Goal: Task Accomplishment & Management: Complete application form

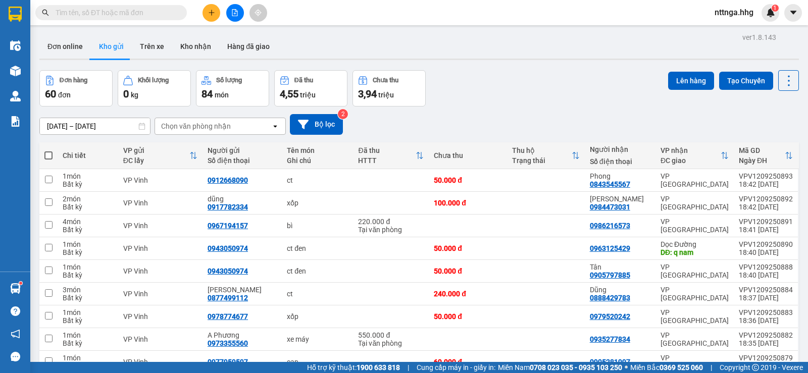
click at [211, 11] on icon "plus" at bounding box center [211, 12] width 7 height 7
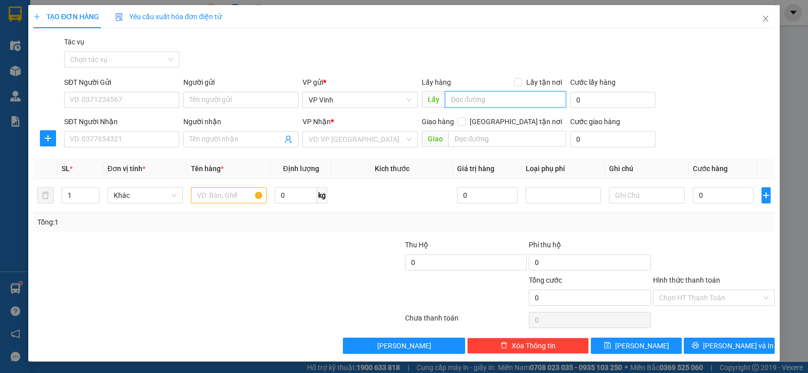
click at [475, 101] on input "text" at bounding box center [506, 99] width 122 height 16
type input "X"
type input "xe 89"
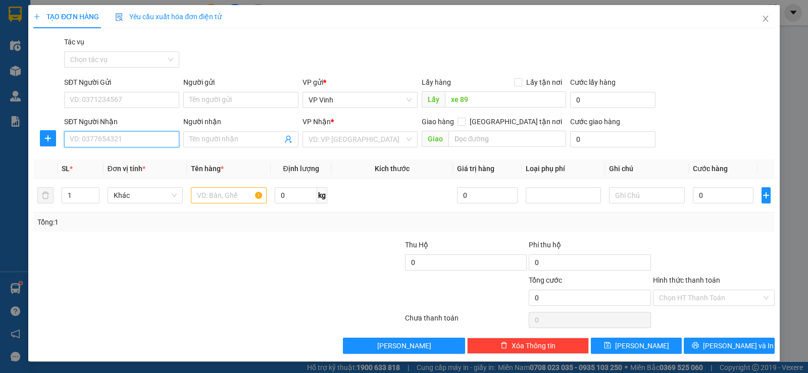
click at [132, 145] on input "SĐT Người Nhận" at bounding box center [121, 139] width 115 height 16
click at [146, 160] on div "0399530958" at bounding box center [121, 159] width 102 height 11
type input "0399530958"
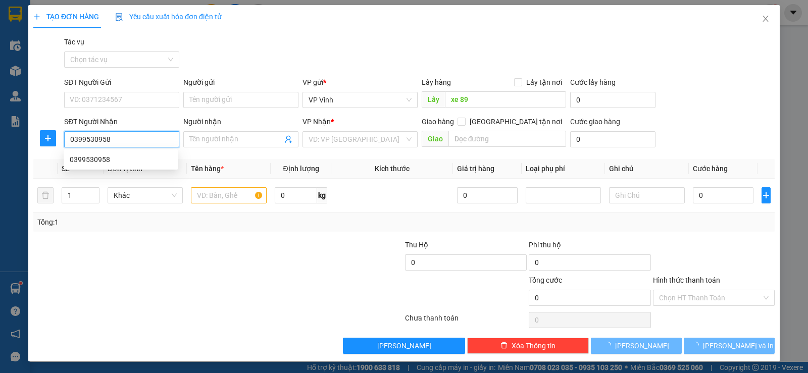
type input "đồng hới"
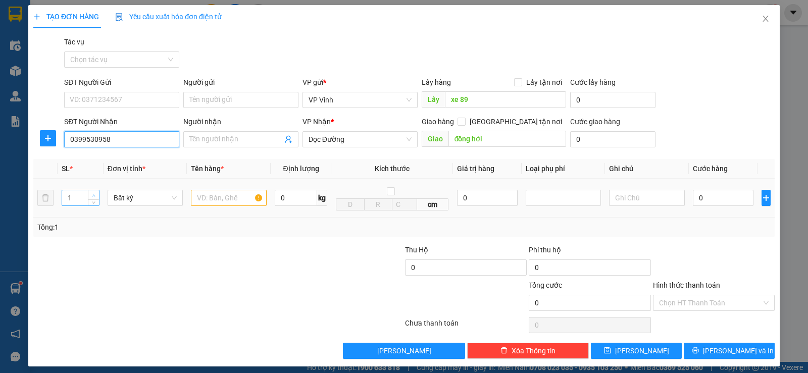
type input "0399530958"
type input "2"
click at [96, 193] on span "up" at bounding box center [94, 195] width 6 height 6
click at [227, 196] on input "text" at bounding box center [229, 198] width 76 height 16
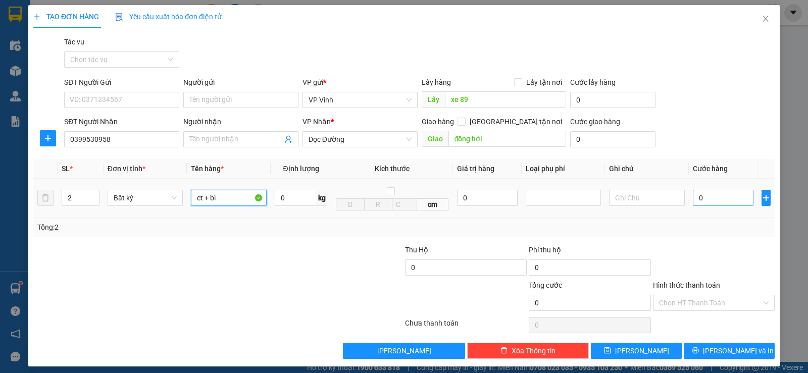
type input "ct + bì"
click at [696, 201] on input "0" at bounding box center [723, 198] width 61 height 16
type input "2"
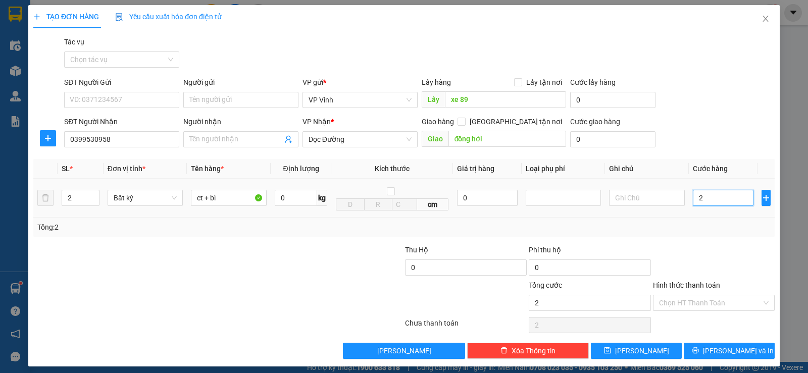
type input "22"
type input "220"
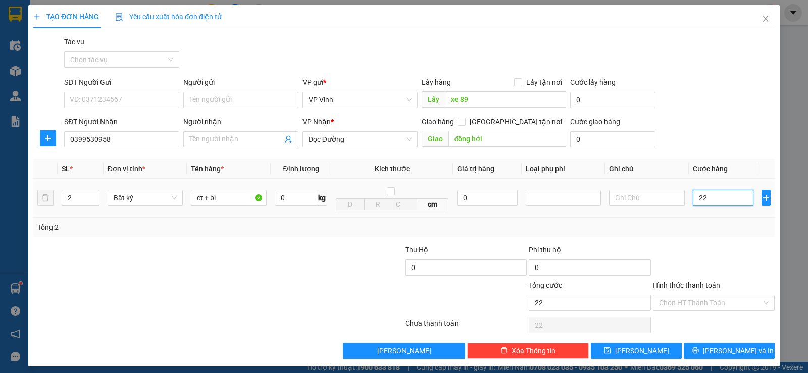
type input "220"
type input "2.200"
type input "22.000"
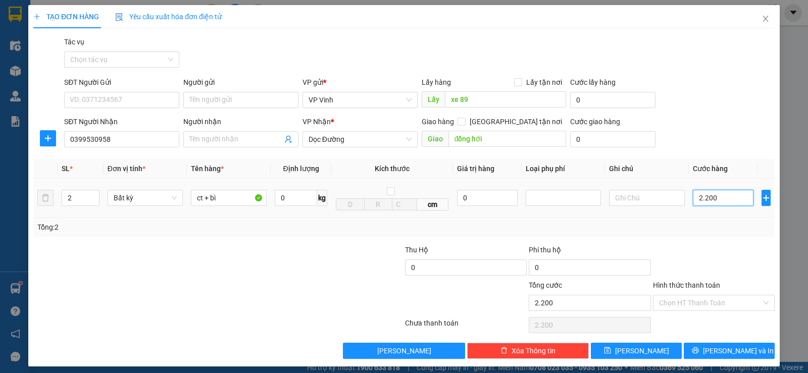
type input "22.000"
type input "220.000"
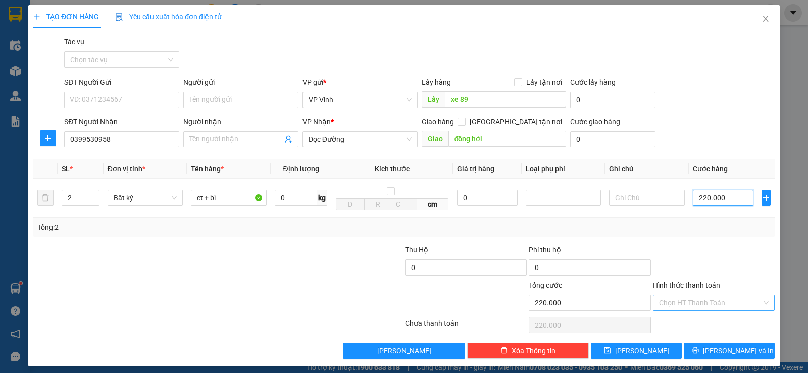
type input "220.000"
click at [694, 295] on input "Hình thức thanh toán" at bounding box center [710, 302] width 103 height 15
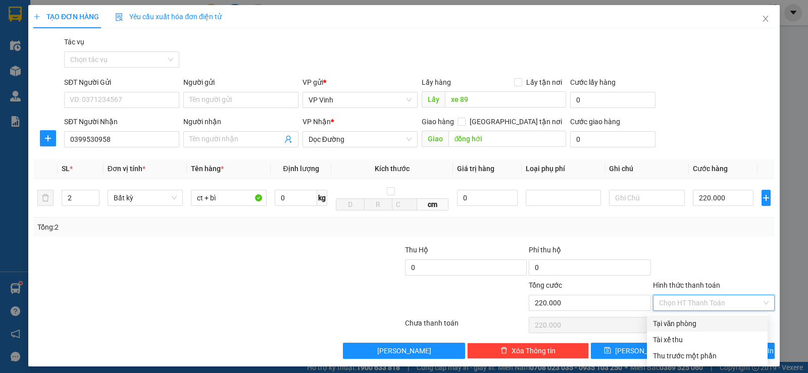
click at [697, 323] on div "Tại văn phòng" at bounding box center [707, 323] width 109 height 11
type input "0"
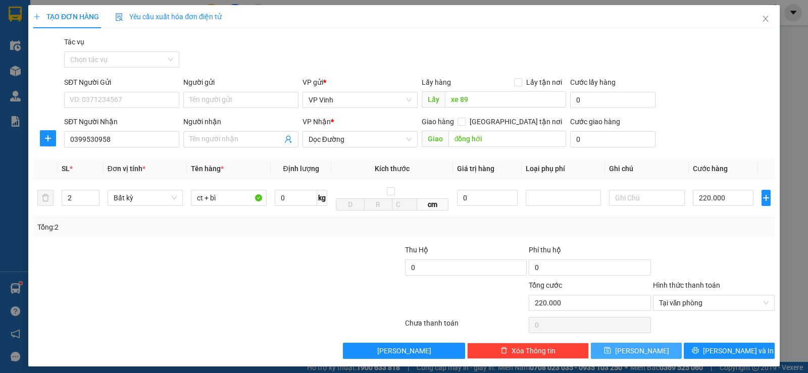
click at [644, 353] on button "Lưu" at bounding box center [636, 351] width 91 height 16
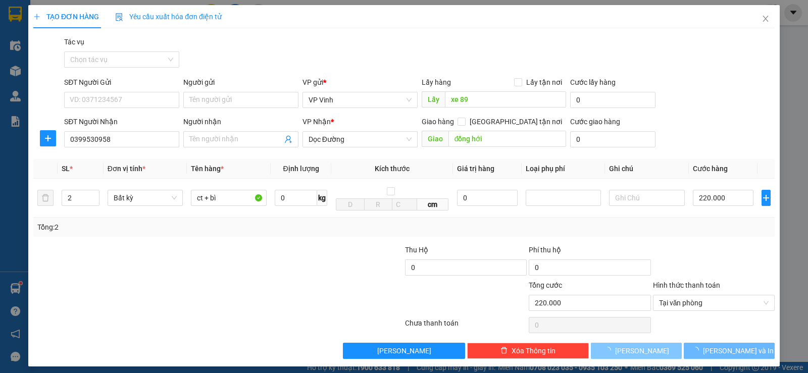
type input "1"
type input "0"
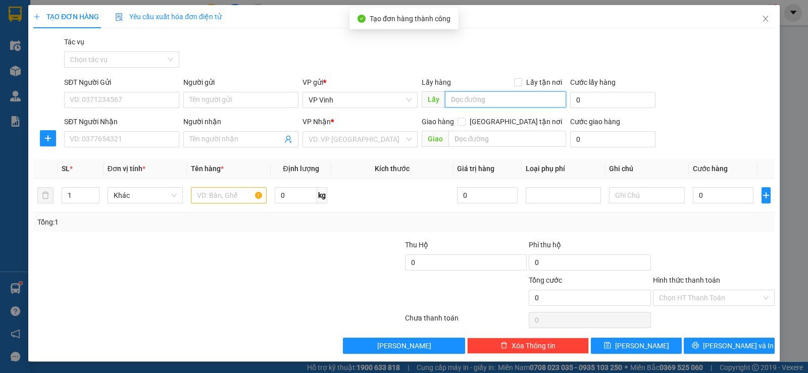
click at [479, 95] on input "text" at bounding box center [506, 99] width 122 height 16
type input "xe 89"
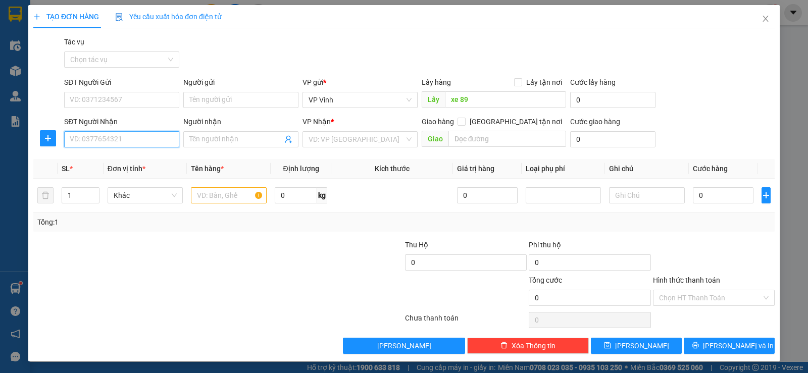
click at [142, 140] on input "SĐT Người Nhận" at bounding box center [121, 139] width 115 height 16
type input "0943001656"
click at [146, 155] on div "0943001656" at bounding box center [121, 159] width 102 height 11
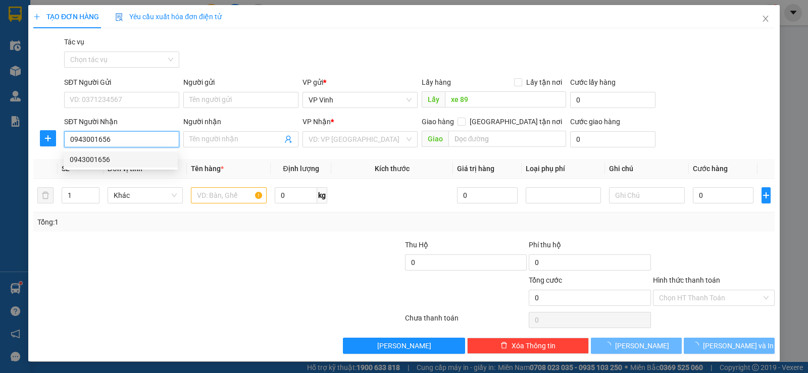
type input "Q/ NAM"
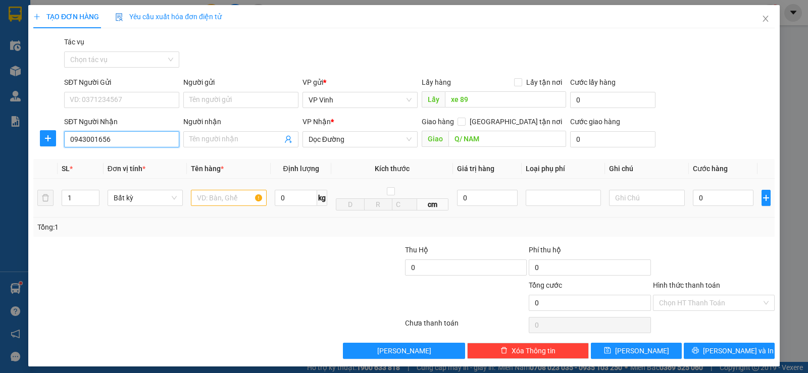
type input "0943001656"
click at [207, 197] on input "text" at bounding box center [229, 198] width 76 height 16
type input "xốp"
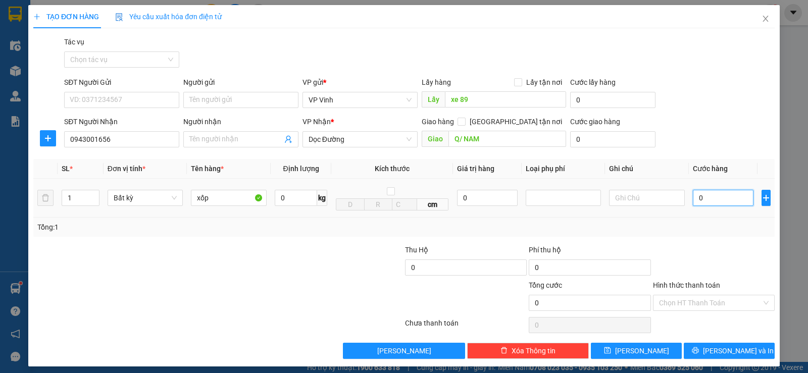
click at [702, 196] on input "0" at bounding box center [723, 198] width 61 height 16
type input "1"
type input "15"
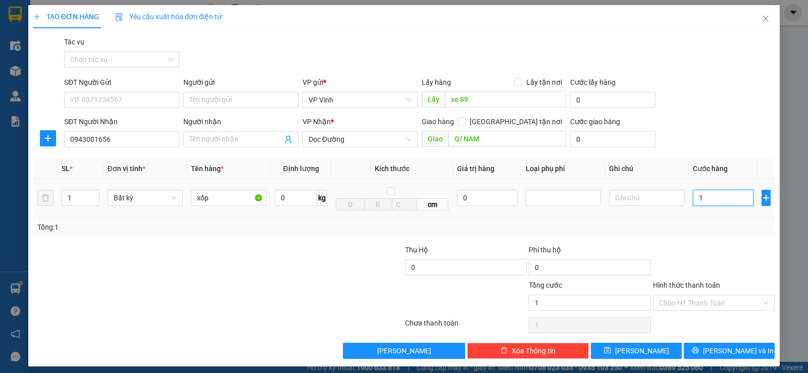
type input "15"
type input "150"
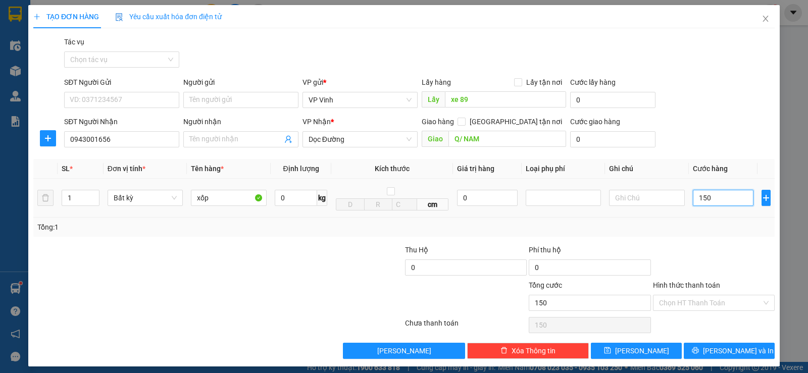
type input "1.500"
type input "15.000"
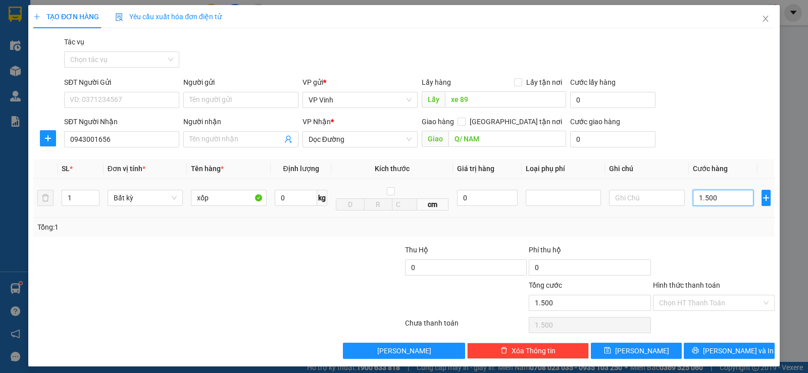
type input "15.000"
type input "150.000"
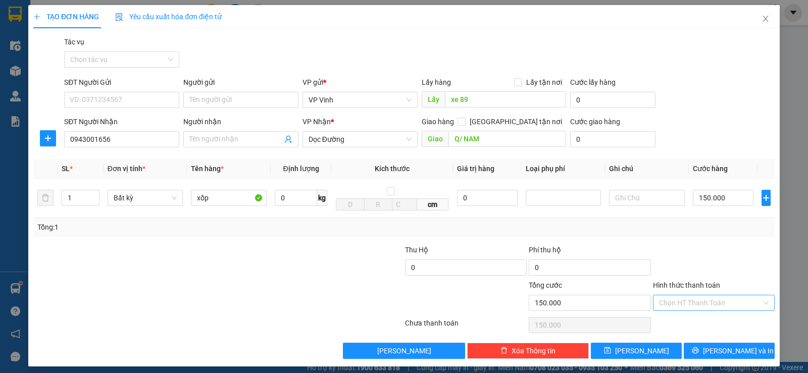
click at [723, 299] on input "Hình thức thanh toán" at bounding box center [710, 302] width 103 height 15
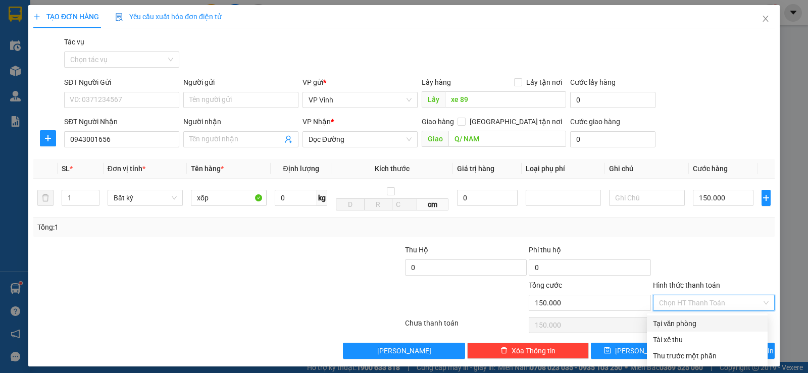
click at [707, 326] on div "Tại văn phòng" at bounding box center [707, 323] width 109 height 11
type input "0"
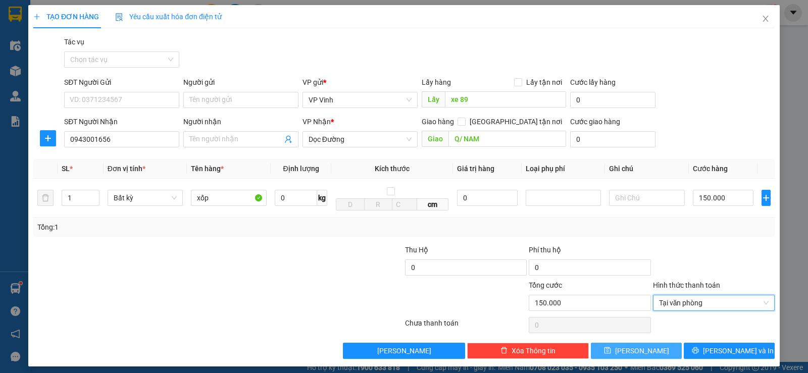
click at [630, 352] on span "Lưu" at bounding box center [642, 350] width 54 height 11
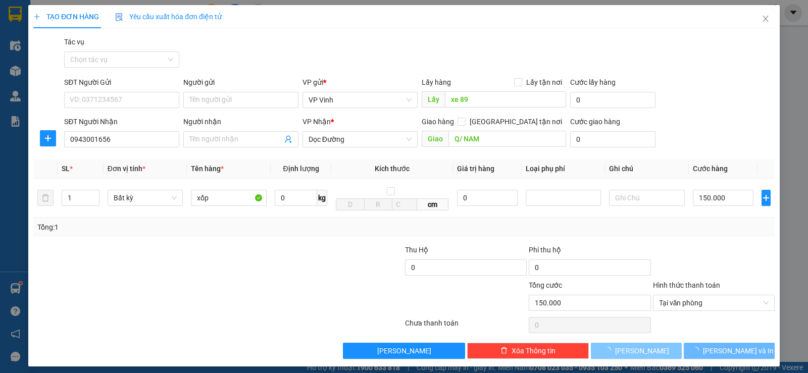
type input "0"
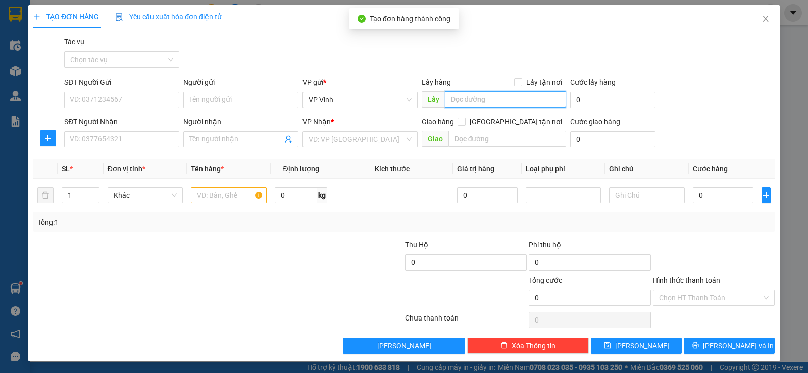
click at [462, 101] on input "text" at bounding box center [506, 99] width 122 height 16
type input "xe 89"
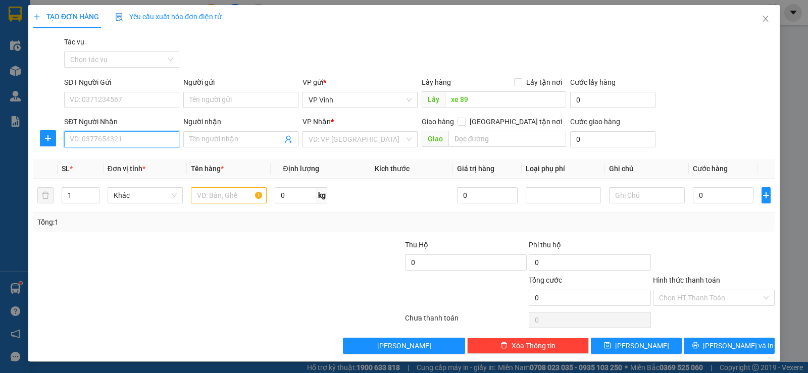
click at [116, 140] on input "SĐT Người Nhận" at bounding box center [121, 139] width 115 height 16
click at [119, 156] on div "0977257581 - Hiền Hùng" at bounding box center [121, 159] width 102 height 11
type input "0977257581"
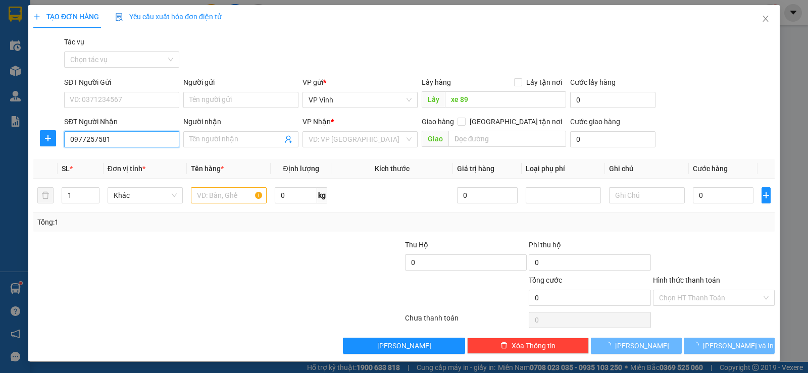
type input "Hiền Hùng"
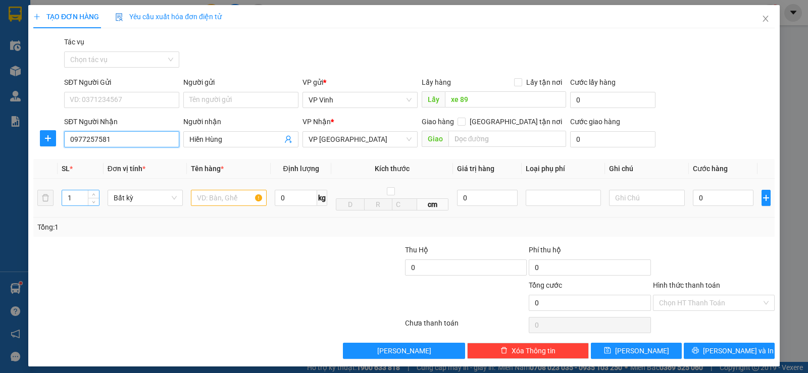
type input "0977257581"
click at [79, 196] on input "1" at bounding box center [80, 197] width 36 height 15
type input "8"
click at [231, 200] on input "text" at bounding box center [229, 198] width 76 height 16
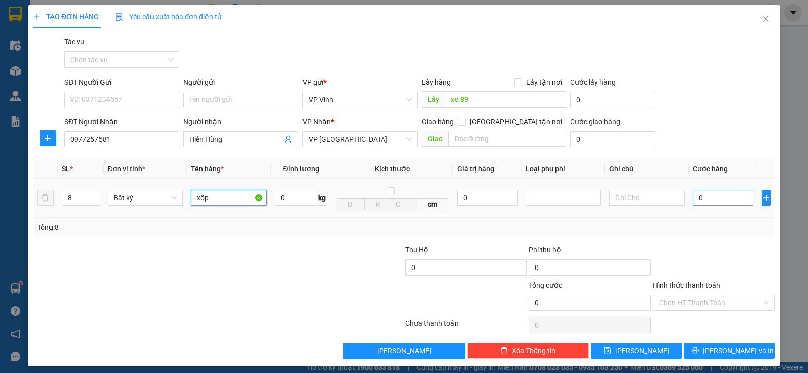
type input "xốp"
click at [695, 196] on input "0" at bounding box center [723, 198] width 61 height 16
type input "3"
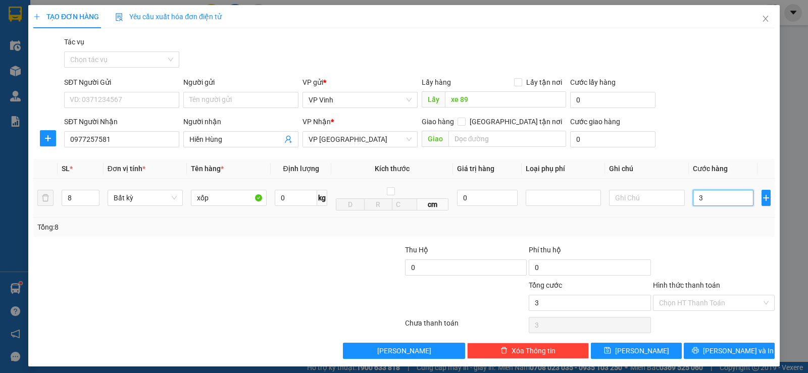
type input "32"
type input "320"
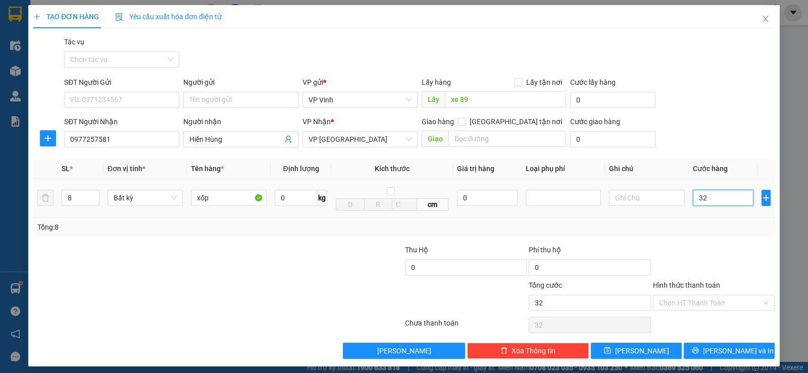
type input "320"
type input "3.200"
type input "32.000"
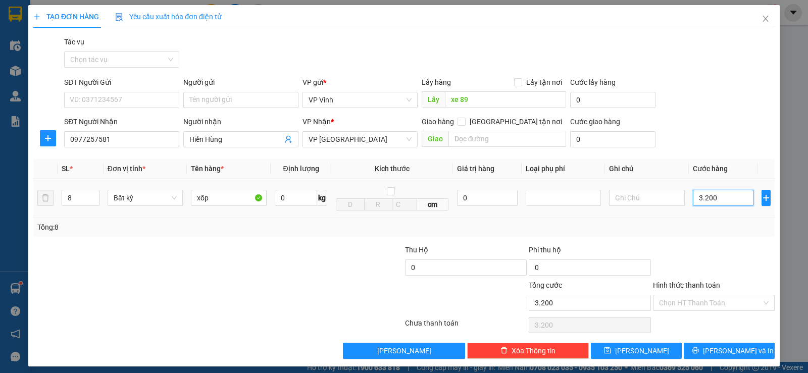
type input "32.000"
type input "320.000"
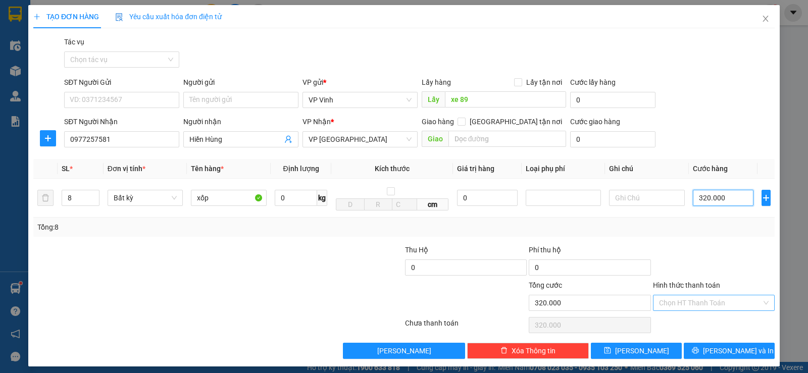
type input "320.000"
click at [742, 308] on input "Hình thức thanh toán" at bounding box center [710, 302] width 103 height 15
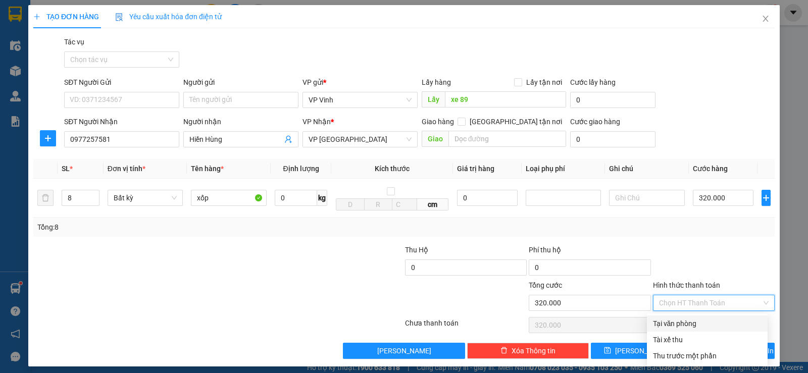
click at [705, 322] on div "Tại văn phòng" at bounding box center [707, 323] width 109 height 11
type input "0"
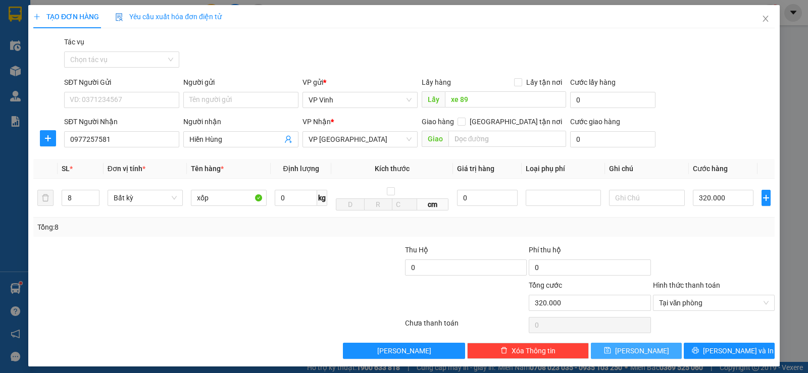
click at [649, 350] on button "Lưu" at bounding box center [636, 351] width 91 height 16
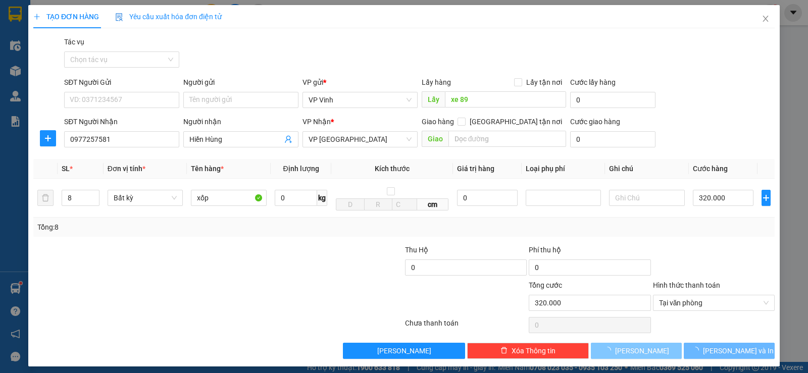
type input "1"
type input "0"
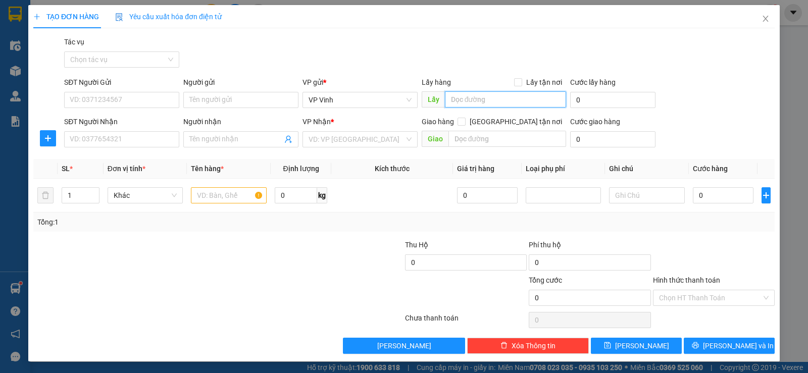
click at [453, 98] on input "text" at bounding box center [506, 99] width 122 height 16
type input "xe 89"
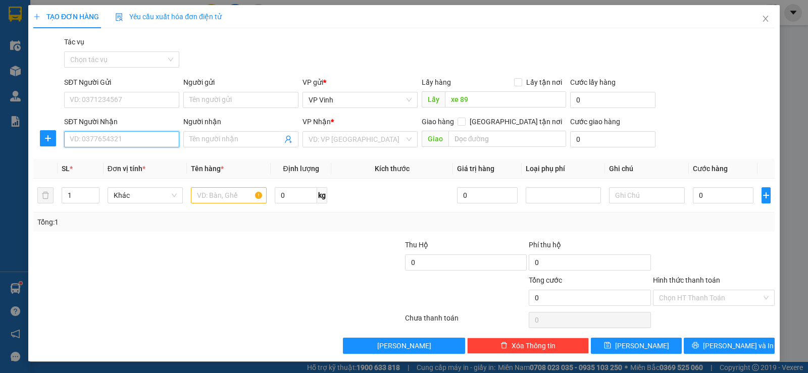
click at [150, 140] on input "SĐT Người Nhận" at bounding box center [121, 139] width 115 height 16
click at [117, 162] on div "0562363838" at bounding box center [121, 159] width 102 height 11
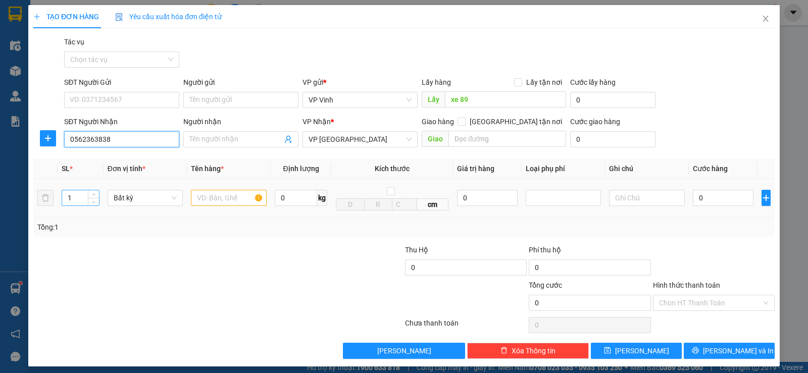
type input "0562363838"
drag, startPoint x: 78, startPoint y: 196, endPoint x: 66, endPoint y: 198, distance: 11.9
click at [67, 198] on input "1" at bounding box center [80, 197] width 36 height 15
type input "8"
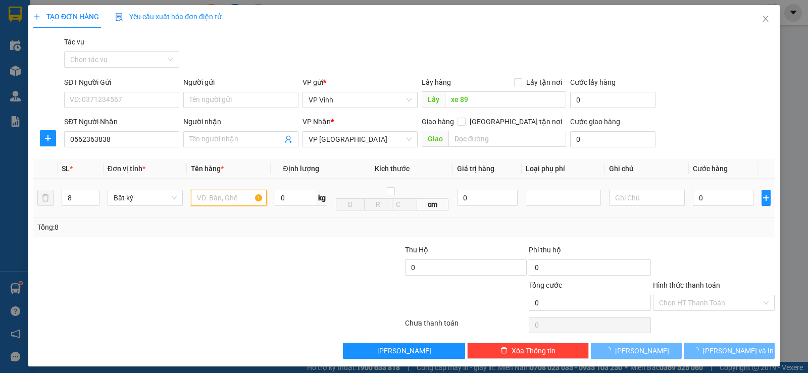
click at [209, 195] on input "text" at bounding box center [229, 198] width 76 height 16
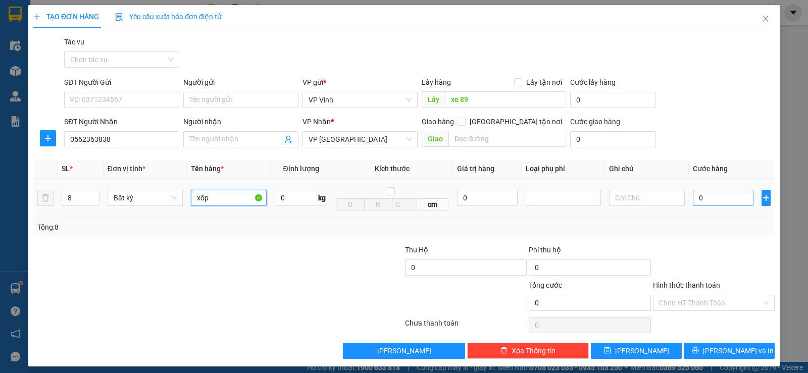
type input "xốp"
click at [697, 200] on input "0" at bounding box center [723, 198] width 61 height 16
type input "3"
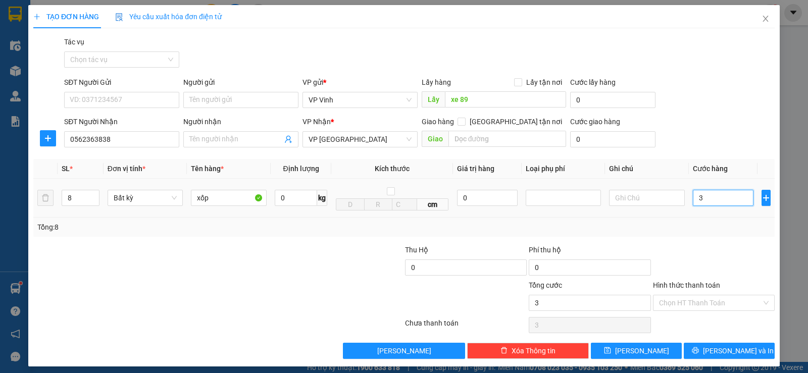
type input "32"
type input "320"
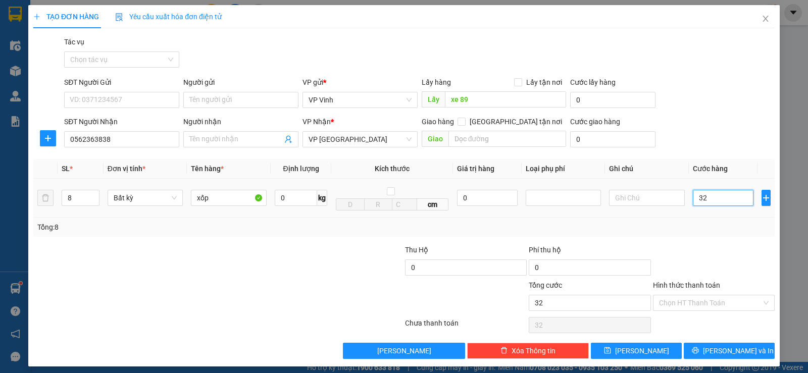
type input "320"
type input "3.200"
type input "32.000"
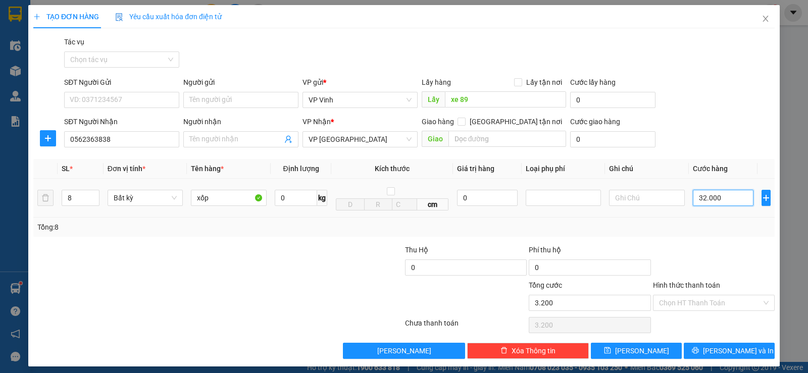
type input "32.000"
type input "320.000"
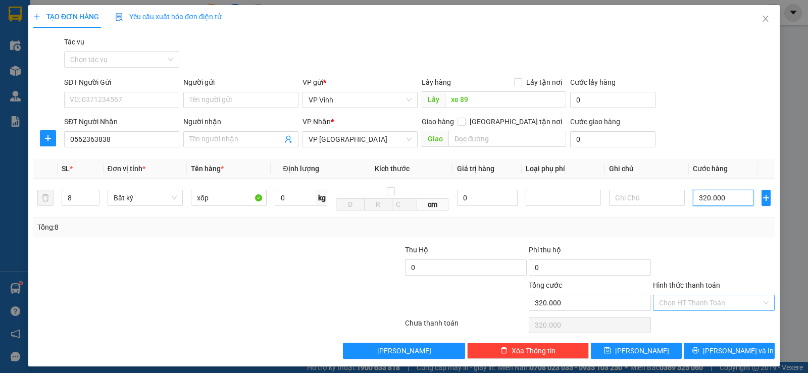
type input "320.000"
click at [692, 296] on input "Hình thức thanh toán" at bounding box center [710, 302] width 103 height 15
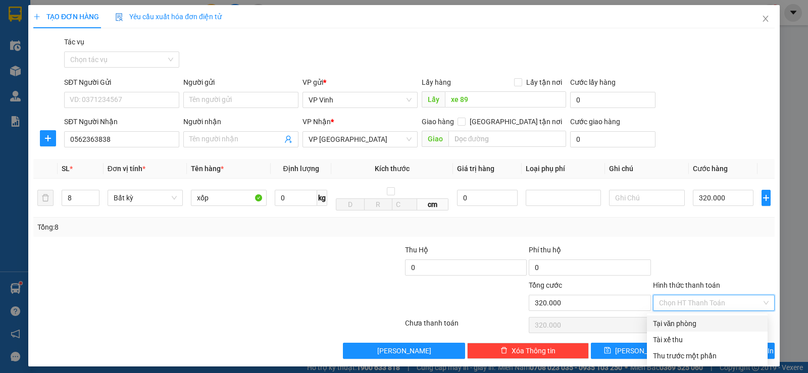
click at [694, 317] on div "Tại văn phòng" at bounding box center [707, 324] width 121 height 16
type input "0"
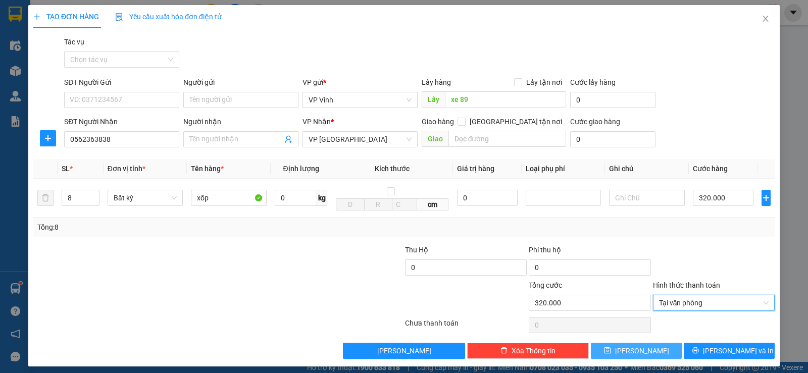
click at [636, 351] on span "Lưu" at bounding box center [642, 350] width 54 height 11
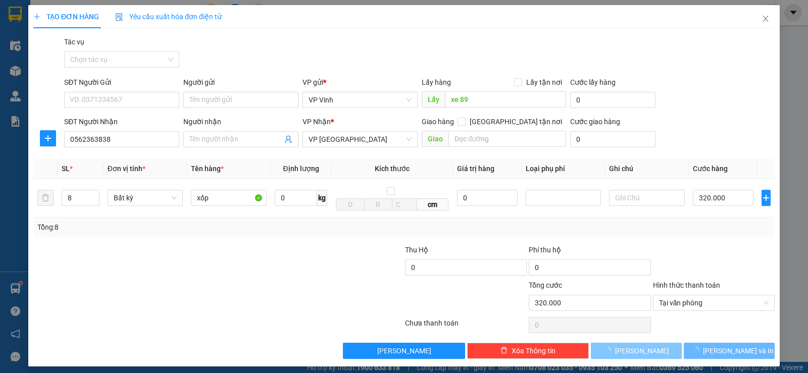
type input "1"
type input "0"
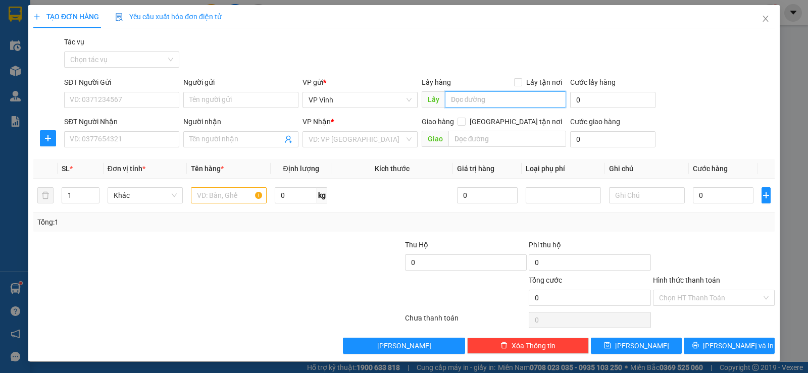
click at [465, 99] on input "text" at bounding box center [506, 99] width 122 height 16
click at [461, 99] on input "text" at bounding box center [506, 99] width 122 height 16
type input "xe 89"
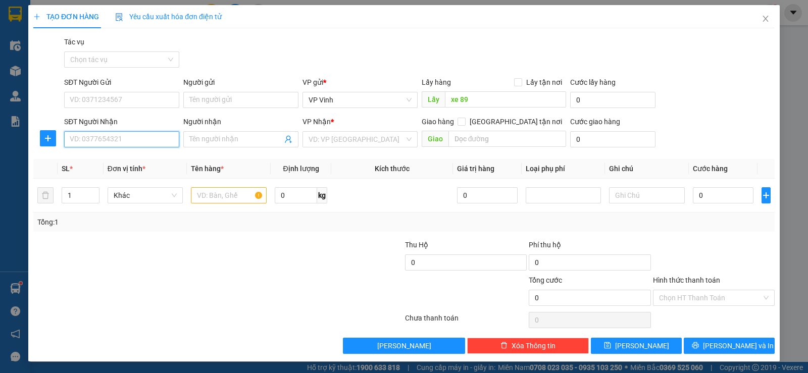
click at [114, 137] on input "SĐT Người Nhận" at bounding box center [121, 139] width 115 height 16
type input "0"
type input "0984700966"
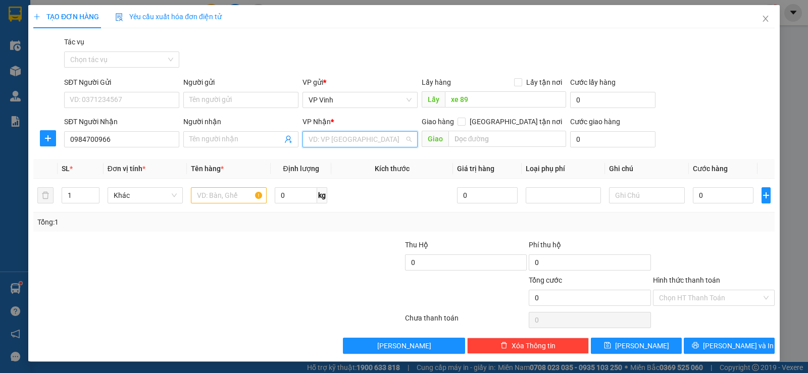
click at [376, 140] on input "search" at bounding box center [357, 139] width 96 height 15
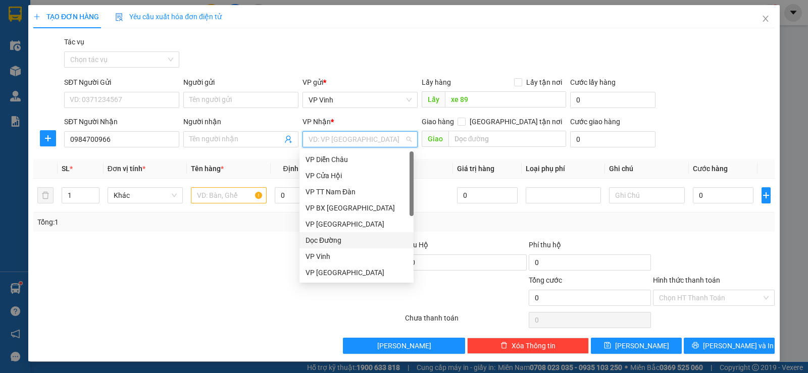
click at [337, 242] on div "Dọc Đường" at bounding box center [357, 240] width 102 height 11
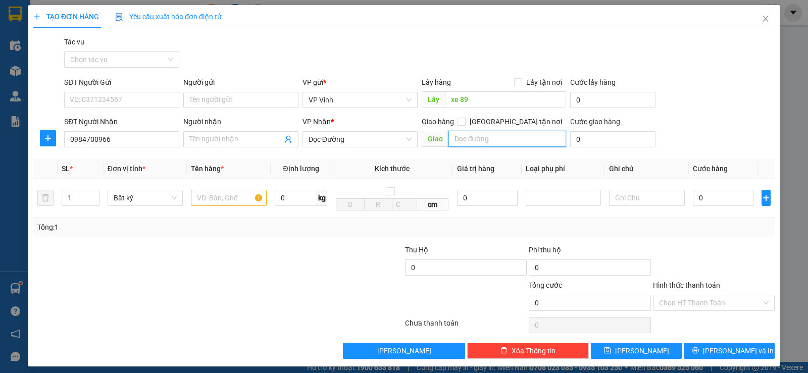
click at [507, 141] on input "text" at bounding box center [507, 139] width 118 height 16
type input "ba đồn"
click at [229, 198] on input "text" at bounding box center [229, 198] width 76 height 16
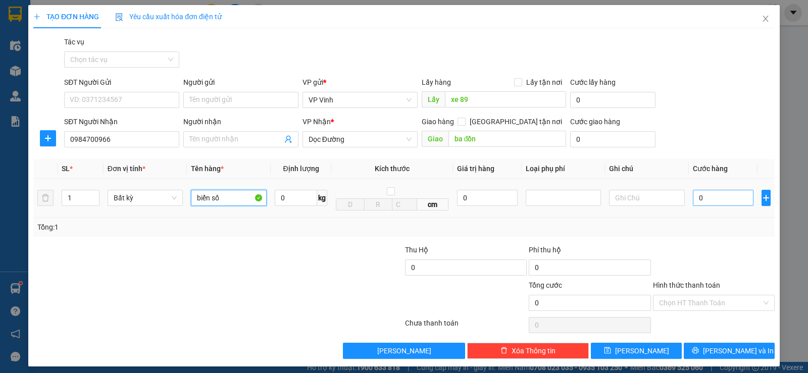
type input "biển số"
click at [693, 205] on input "0" at bounding box center [723, 198] width 61 height 16
type input "5"
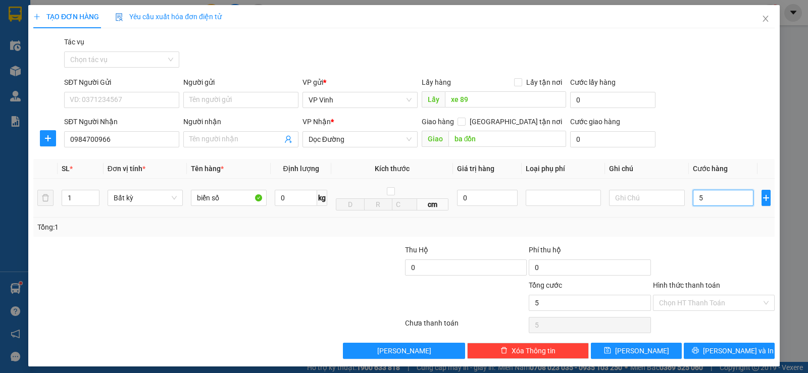
type input "50"
type input "500"
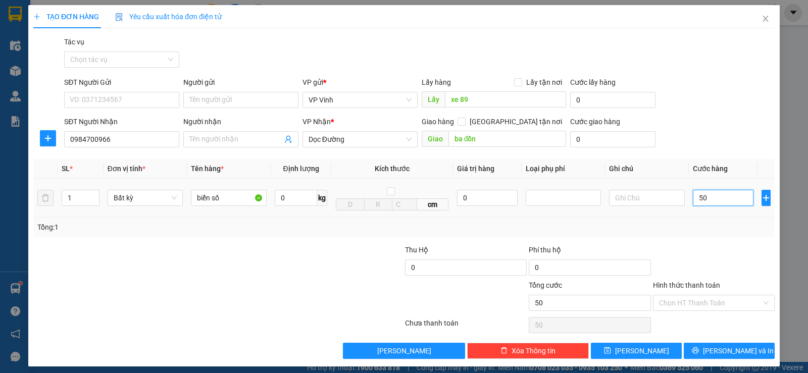
type input "500"
type input "5.000"
type input "50.000"
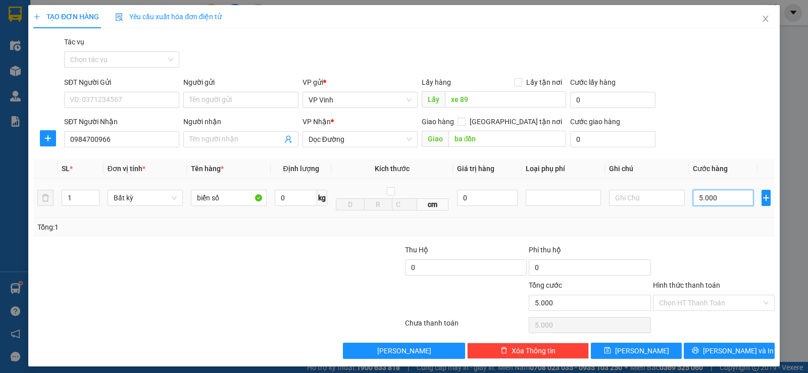
type input "50.000"
click at [685, 301] on input "Hình thức thanh toán" at bounding box center [710, 302] width 103 height 15
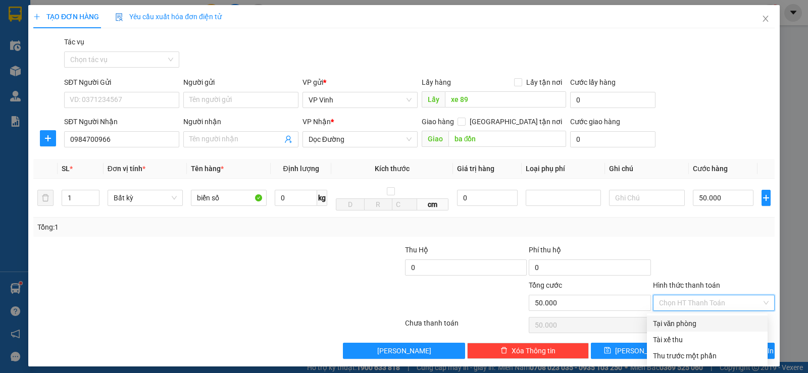
click at [692, 322] on div "Tại văn phòng" at bounding box center [707, 323] width 109 height 11
type input "0"
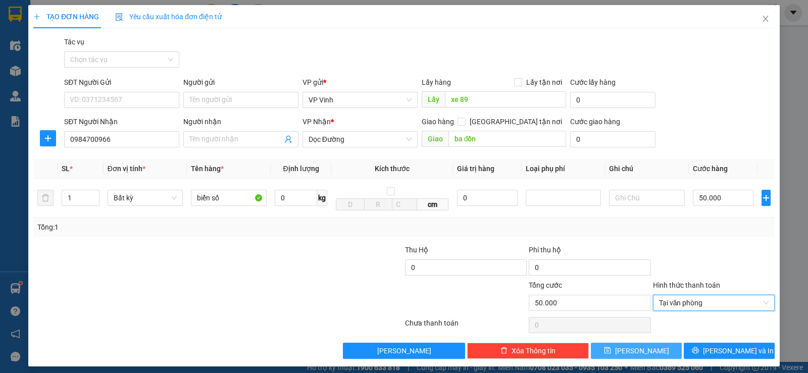
click at [627, 353] on button "Lưu" at bounding box center [636, 351] width 91 height 16
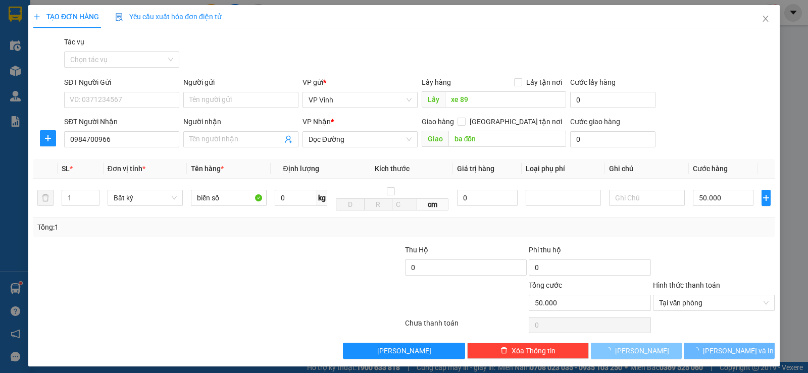
type input "0"
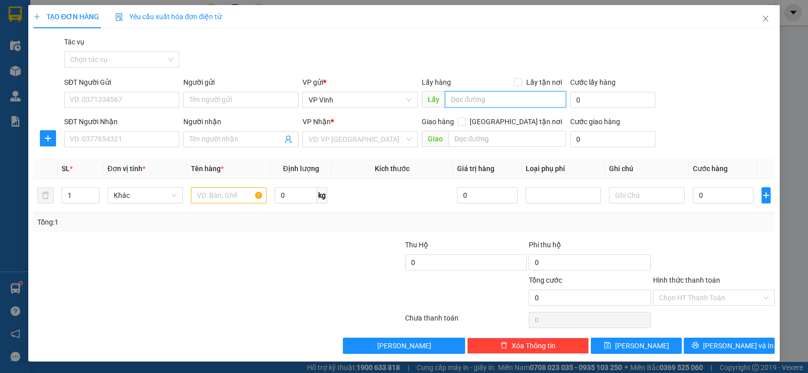
click at [516, 103] on input "text" at bounding box center [506, 99] width 122 height 16
type input "xe 89"
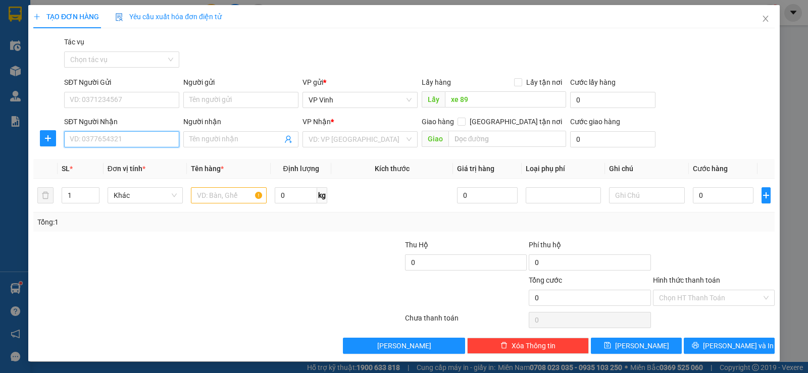
click at [140, 144] on input "SĐT Người Nhận" at bounding box center [121, 139] width 115 height 16
click at [134, 158] on div "0968694669" at bounding box center [121, 159] width 102 height 11
type input "0968694669"
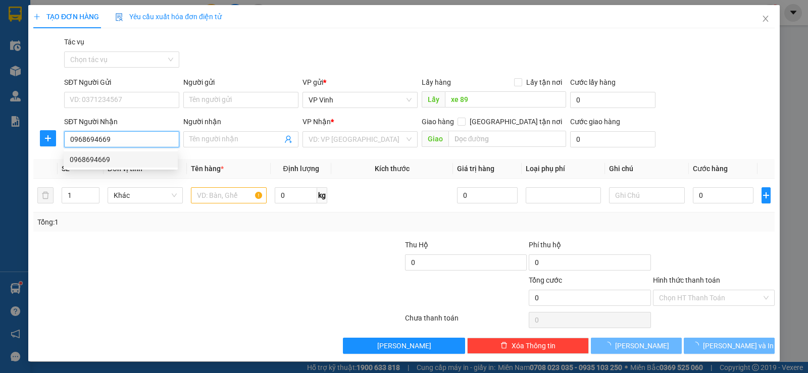
type input "hà tĩnh"
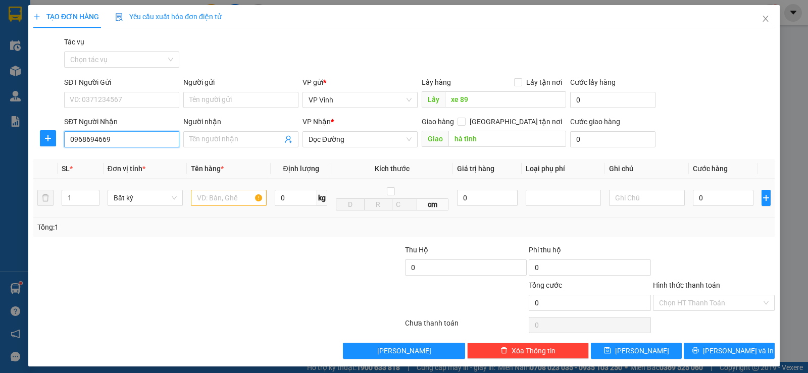
type input "0968694669"
click at [226, 196] on input "text" at bounding box center [229, 198] width 76 height 16
type input "xốp"
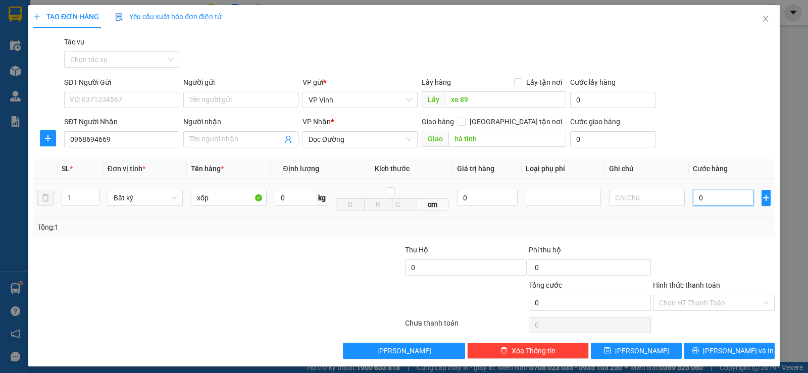
click at [693, 197] on input "0" at bounding box center [723, 198] width 61 height 16
type input "5"
type input "50"
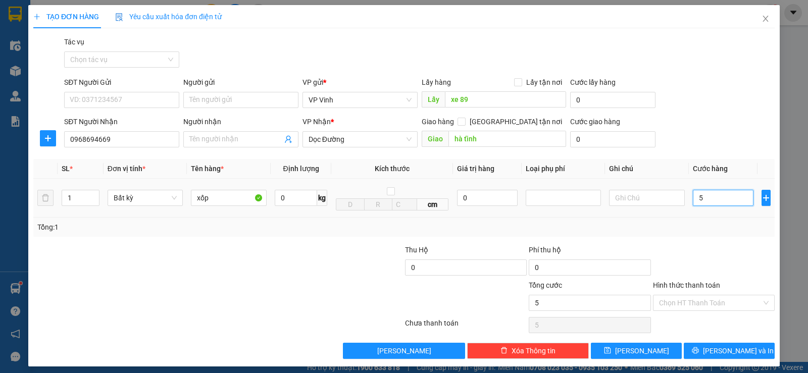
type input "50"
type input "500"
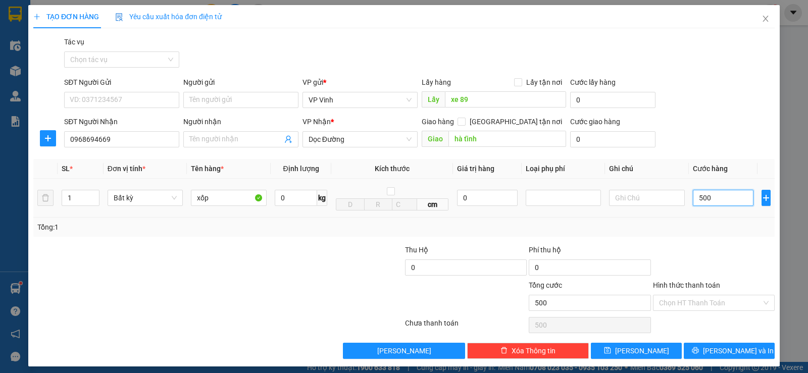
type input "5.000"
type input "50.000"
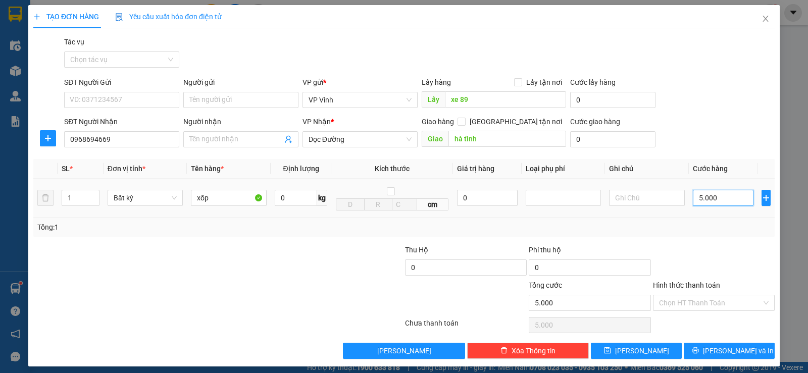
type input "50.000"
click at [703, 306] on input "Hình thức thanh toán" at bounding box center [710, 302] width 103 height 15
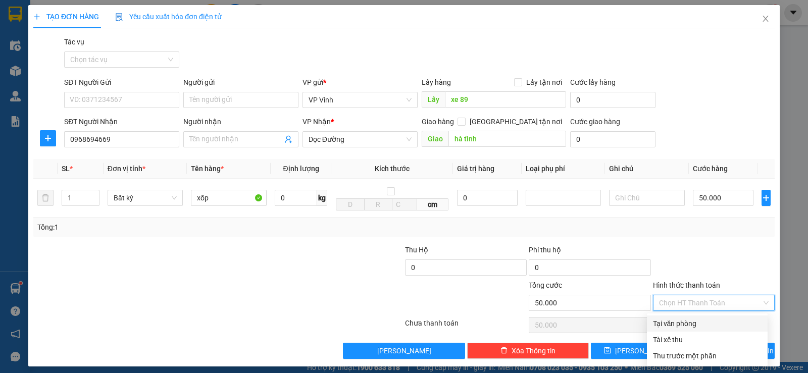
click at [690, 320] on div "Tại văn phòng" at bounding box center [707, 323] width 109 height 11
type input "0"
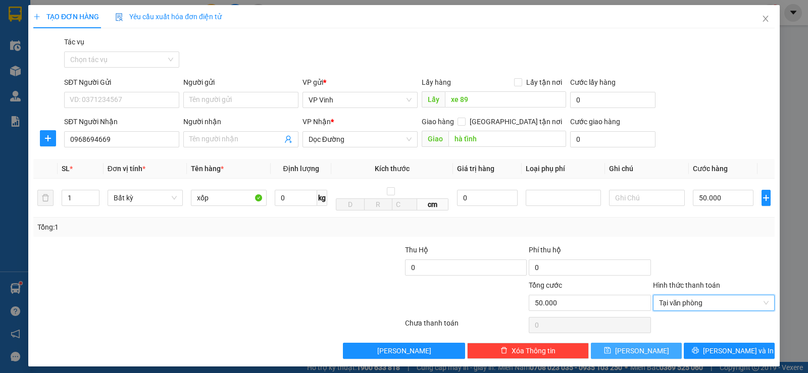
click at [637, 351] on span "Lưu" at bounding box center [642, 350] width 54 height 11
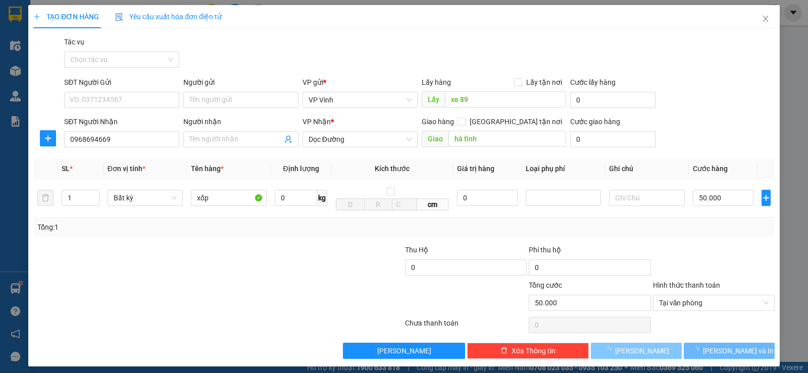
type input "0"
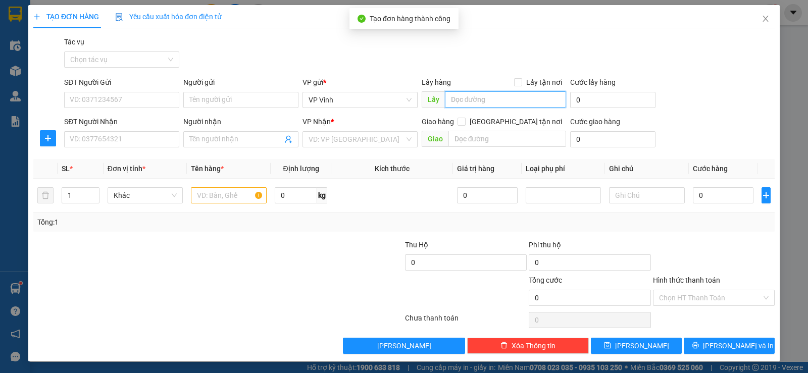
click at [483, 104] on input "text" at bounding box center [506, 99] width 122 height 16
type input "xe 89"
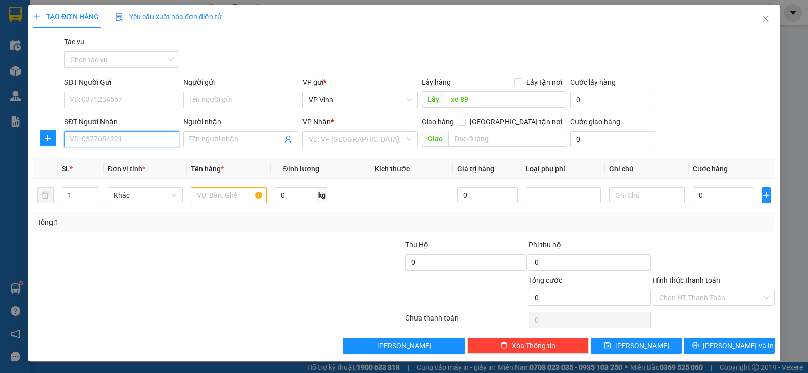
click at [124, 141] on input "SĐT Người Nhận" at bounding box center [121, 139] width 115 height 16
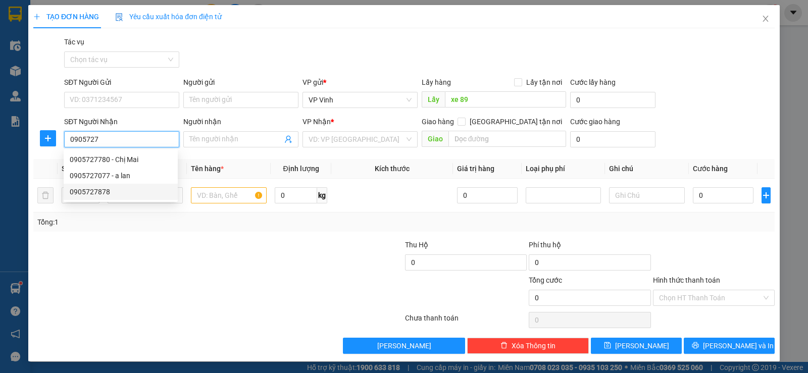
click at [123, 190] on div "0905727878" at bounding box center [121, 191] width 102 height 11
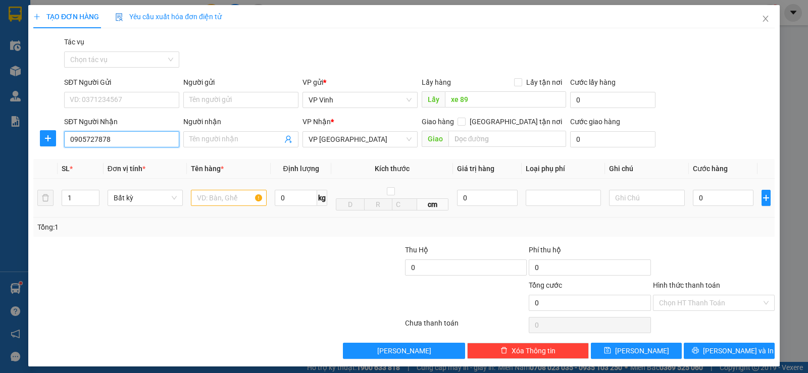
type input "0905727878"
click at [236, 197] on input "text" at bounding box center [229, 198] width 76 height 16
type input "bì gạo"
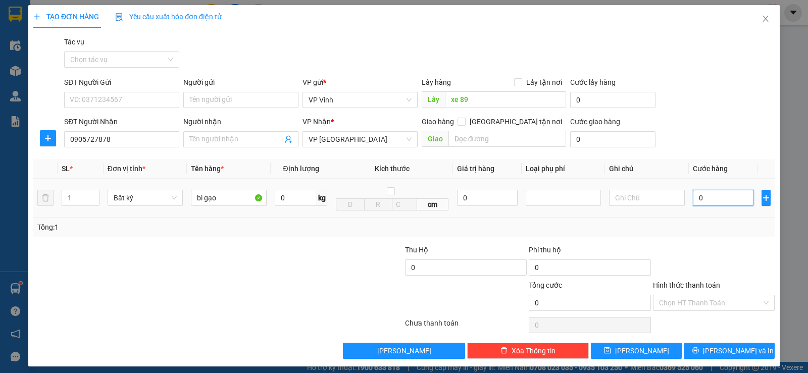
click at [694, 195] on input "0" at bounding box center [723, 198] width 61 height 16
type input "5"
type input "50"
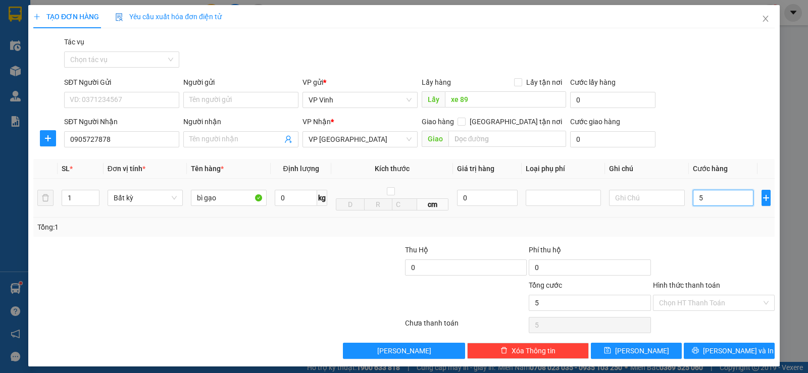
type input "50"
type input "500"
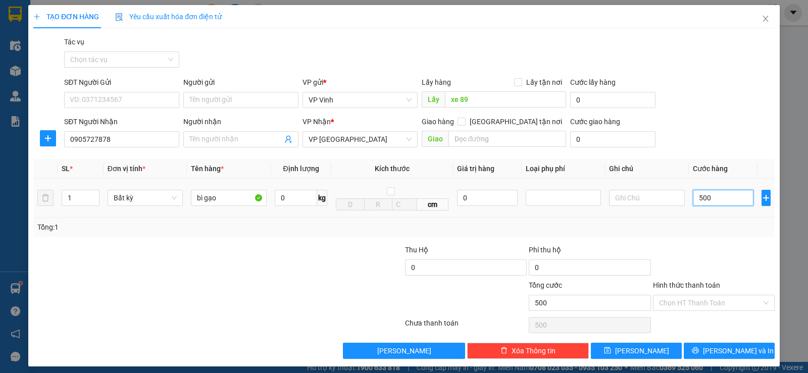
type input "5.000"
type input "50.000"
click at [746, 297] on input "Hình thức thanh toán" at bounding box center [710, 302] width 103 height 15
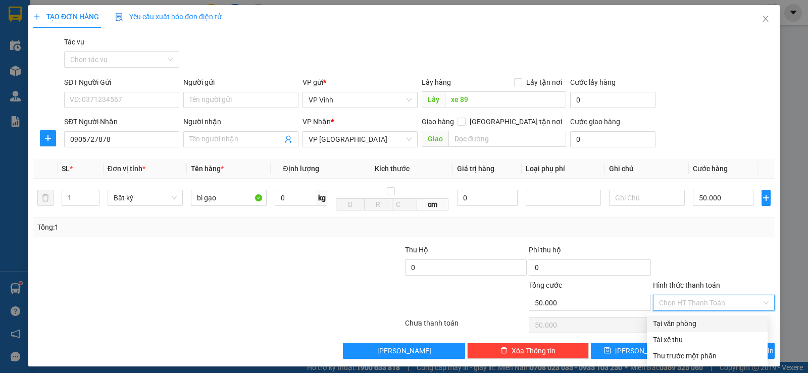
click at [726, 316] on div "Tại văn phòng" at bounding box center [707, 324] width 121 height 16
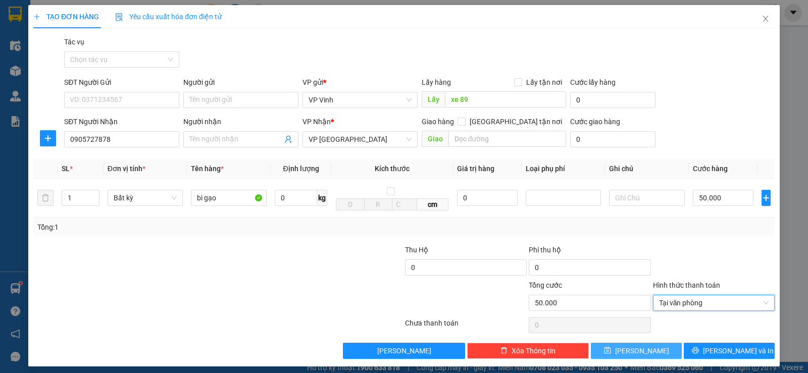
click at [636, 352] on span "Lưu" at bounding box center [642, 350] width 54 height 11
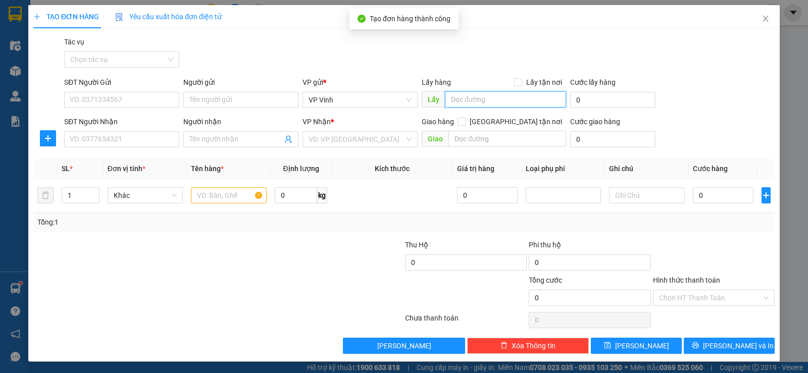
click at [482, 99] on input "text" at bounding box center [506, 99] width 122 height 16
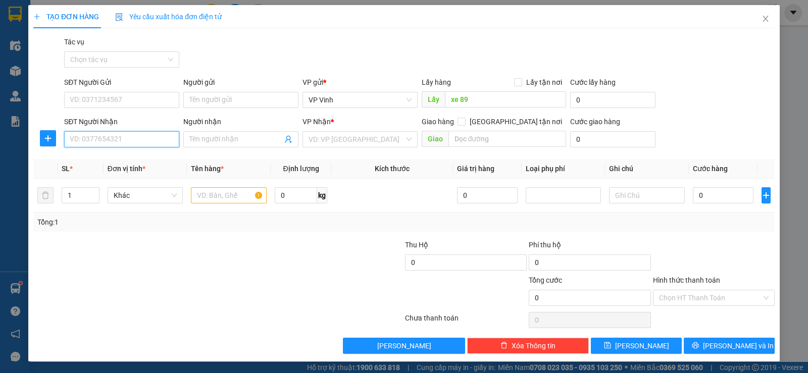
click at [138, 144] on input "SĐT Người Nhận" at bounding box center [121, 139] width 115 height 16
click at [138, 153] on div "0375122145" at bounding box center [121, 159] width 114 height 16
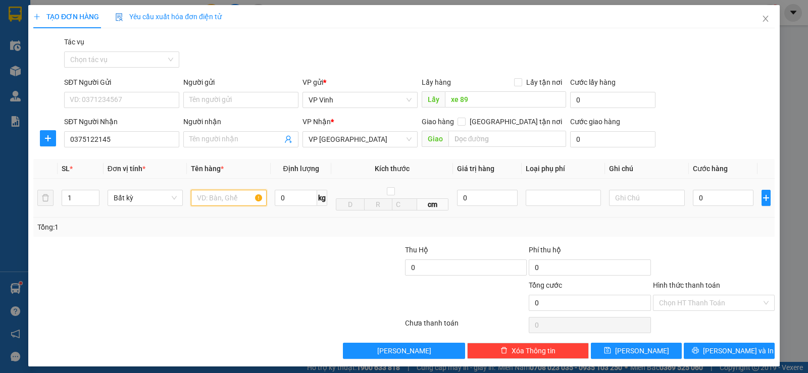
click at [218, 199] on input "text" at bounding box center [229, 198] width 76 height 16
click at [693, 200] on input "0" at bounding box center [723, 198] width 61 height 16
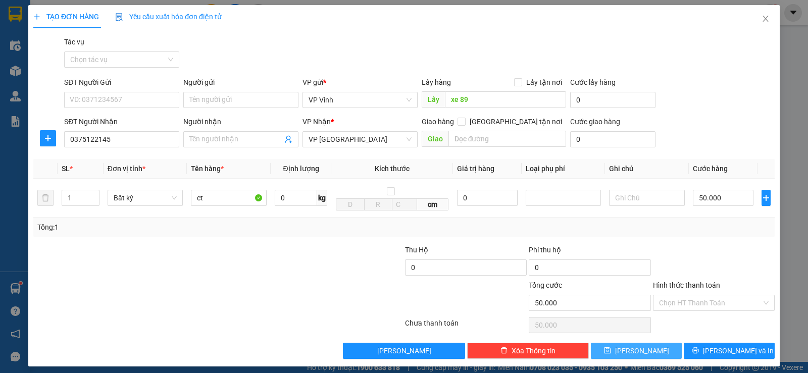
click at [639, 351] on span "Lưu" at bounding box center [642, 350] width 54 height 11
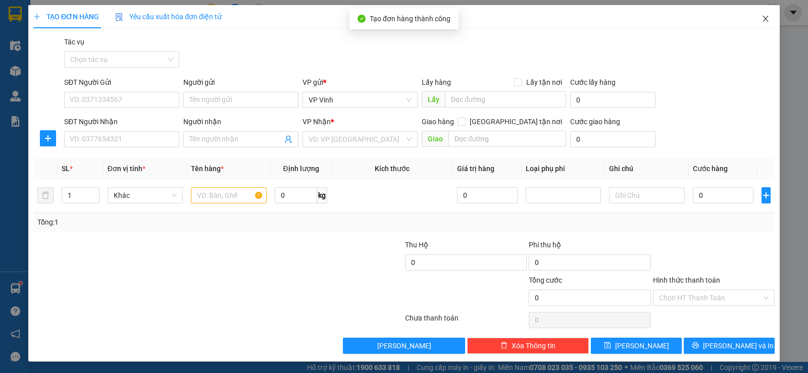
click at [761, 18] on icon "close" at bounding box center [765, 19] width 8 height 8
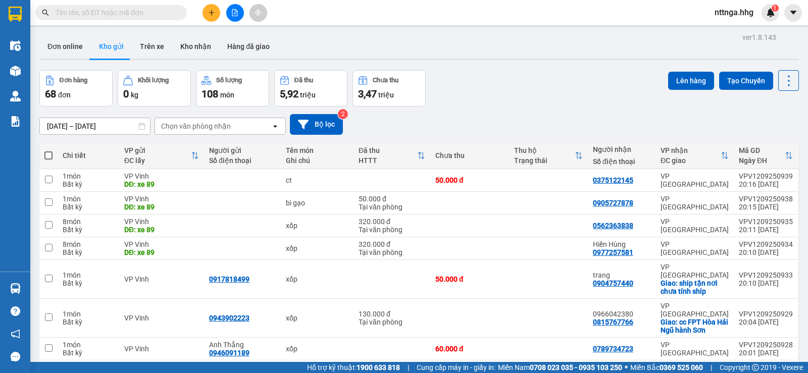
scroll to position [92, 0]
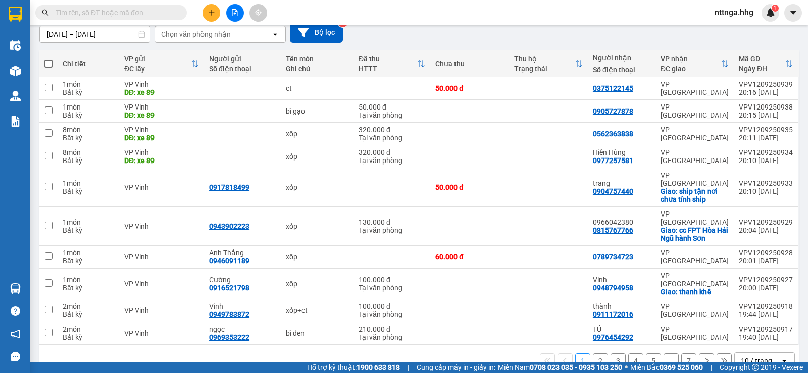
click at [741, 356] on div "10 / trang" at bounding box center [756, 361] width 31 height 10
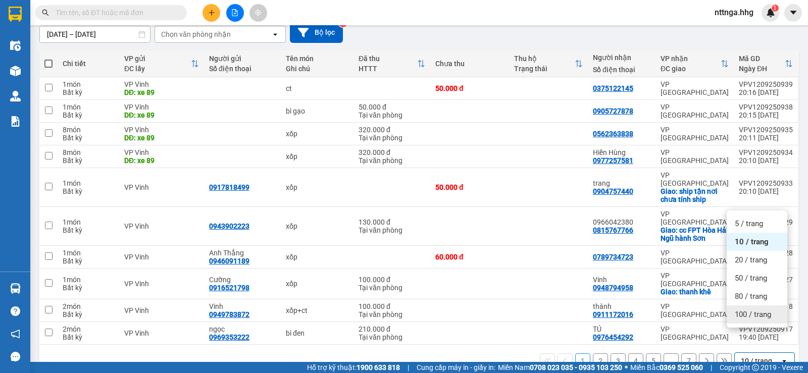
click at [735, 319] on span "100 / trang" at bounding box center [753, 315] width 36 height 10
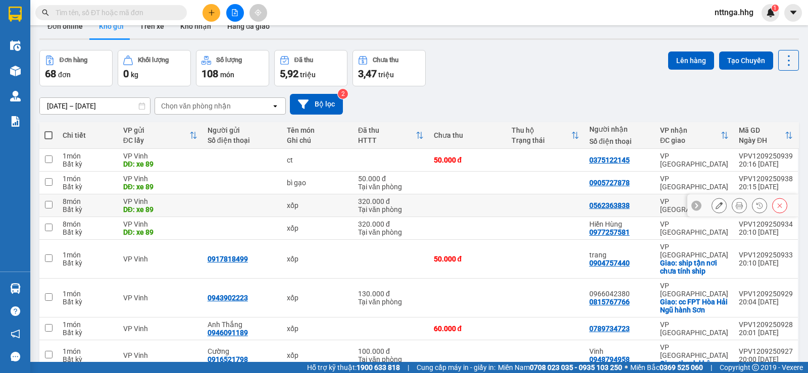
scroll to position [0, 0]
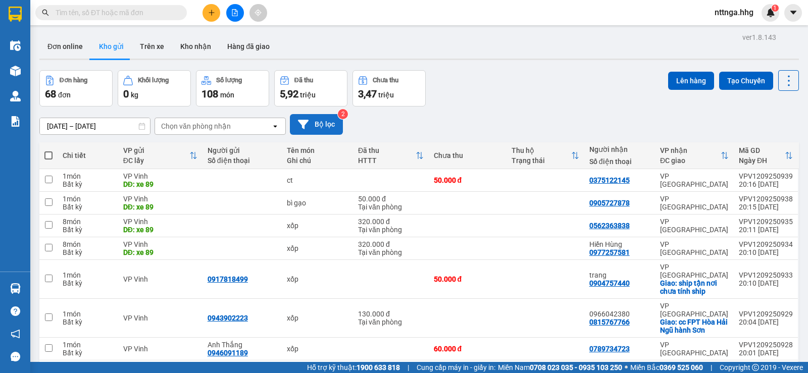
click at [327, 128] on button "Bộ lọc" at bounding box center [316, 124] width 53 height 21
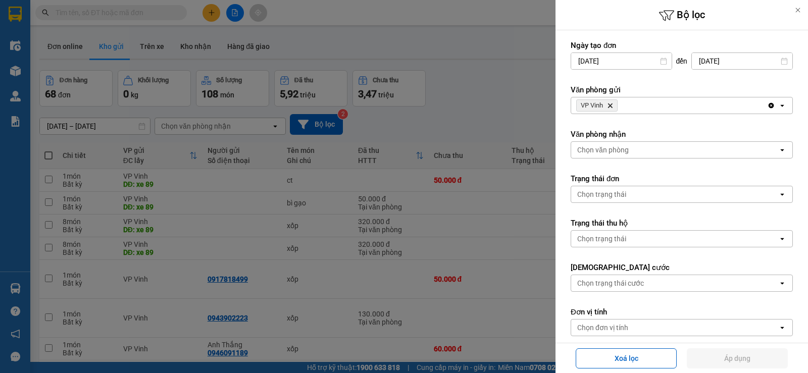
click at [640, 111] on div "VP Vinh Delete" at bounding box center [669, 105] width 196 height 16
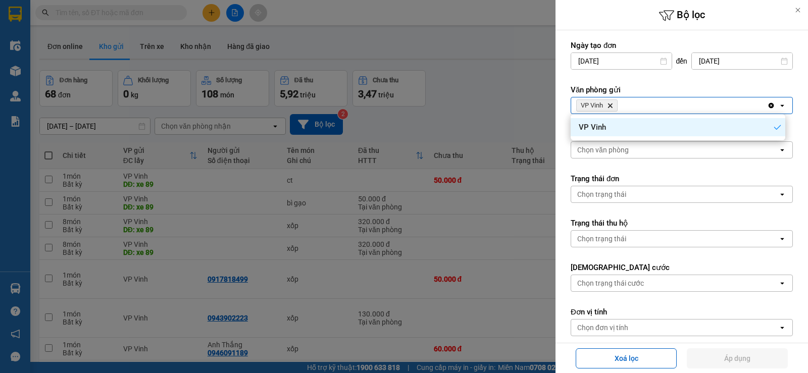
click at [483, 120] on div at bounding box center [404, 186] width 808 height 373
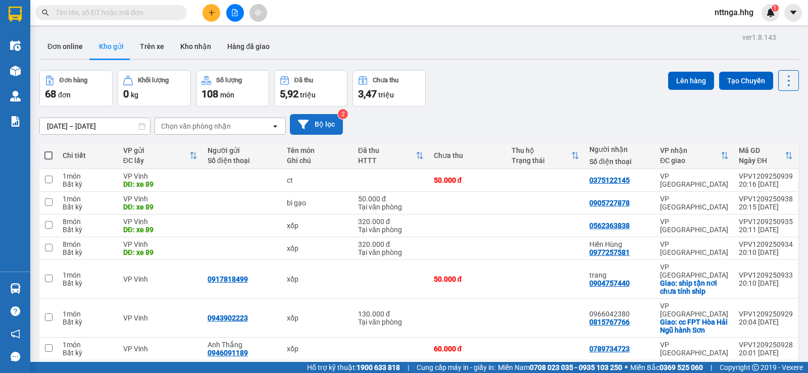
click at [317, 123] on button "Bộ lọc" at bounding box center [316, 124] width 53 height 21
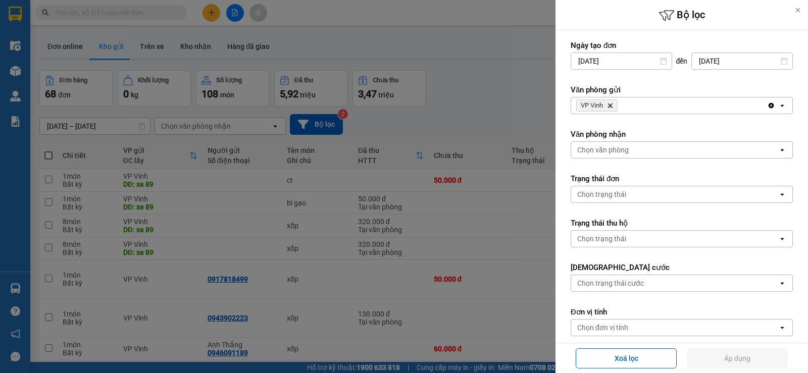
click at [638, 105] on div "VP Vinh Delete" at bounding box center [669, 105] width 196 height 16
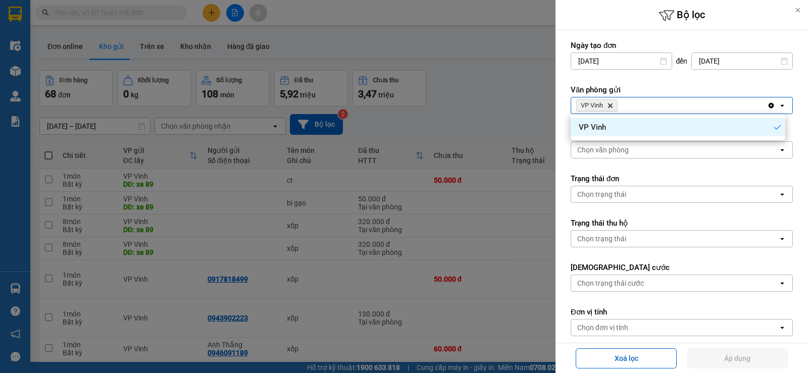
click at [499, 63] on div at bounding box center [404, 186] width 808 height 373
